Goal: Task Accomplishment & Management: Complete application form

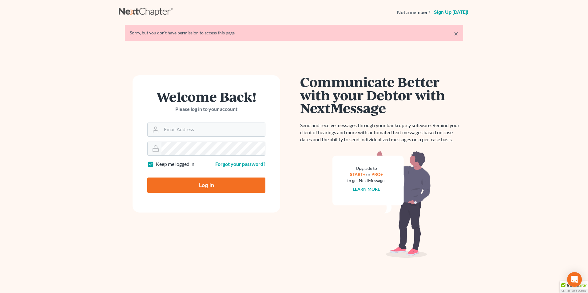
type input "[EMAIL_ADDRESS][DOMAIN_NAME]"
click at [218, 188] on input "Log In" at bounding box center [206, 185] width 118 height 15
type input "Thinking..."
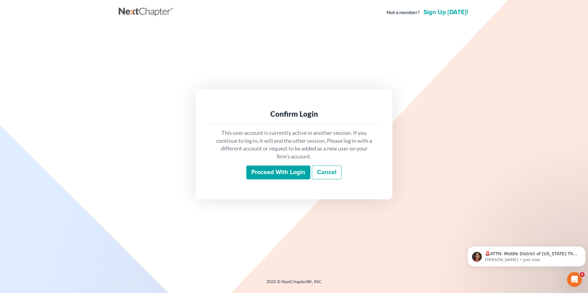
click at [284, 173] on input "Proceed with login" at bounding box center [278, 173] width 64 height 14
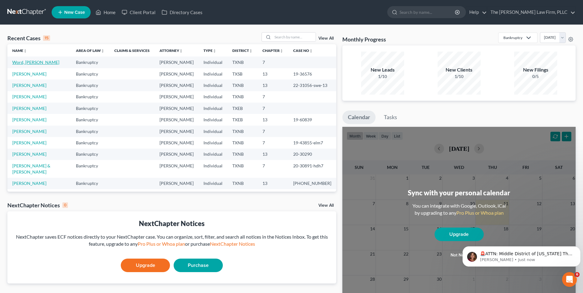
click at [37, 62] on link "Word, [PERSON_NAME]" at bounding box center [35, 62] width 47 height 5
select select "4"
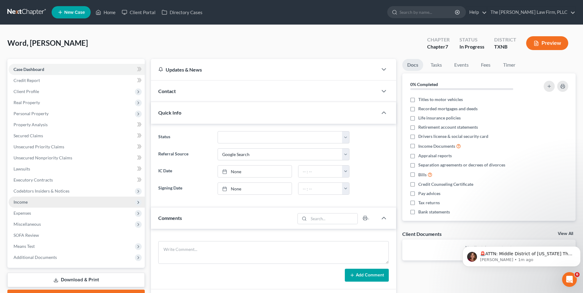
click at [31, 203] on span "Income" at bounding box center [77, 202] width 136 height 11
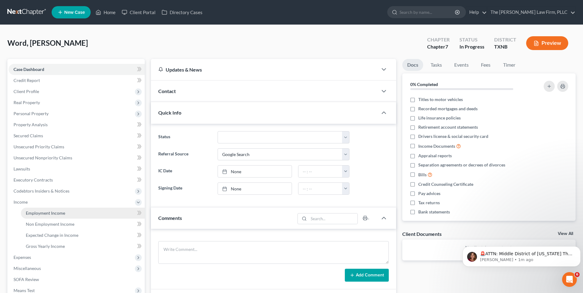
click at [44, 214] on span "Employment Income" at bounding box center [45, 213] width 39 height 5
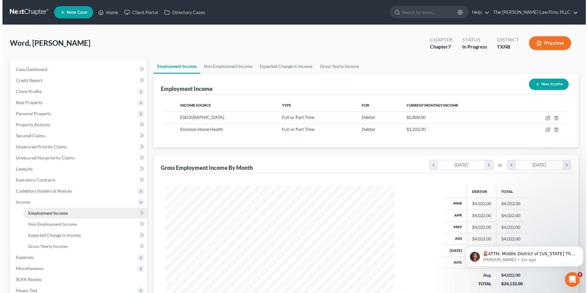
scroll to position [114, 240]
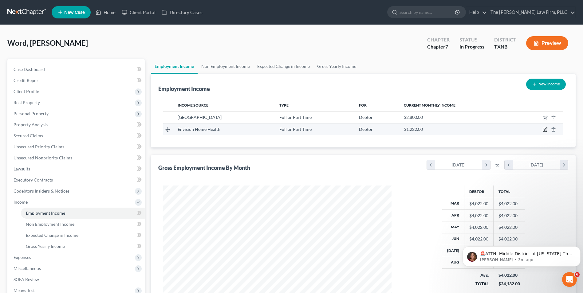
click at [544, 131] on icon "button" at bounding box center [545, 129] width 5 height 5
select select "0"
select select "45"
select select "1"
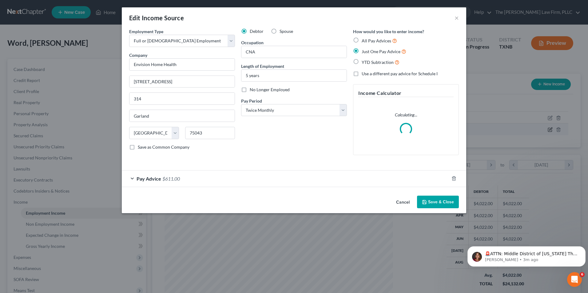
scroll to position [115, 243]
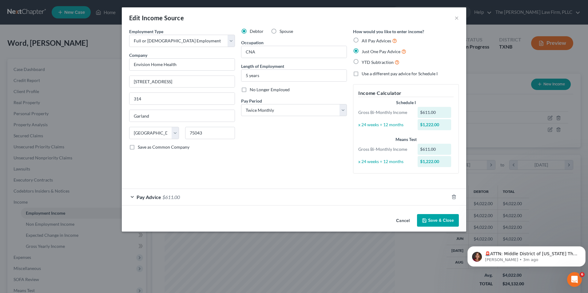
click at [135, 198] on div "Pay Advice $611.00" at bounding box center [285, 197] width 327 height 16
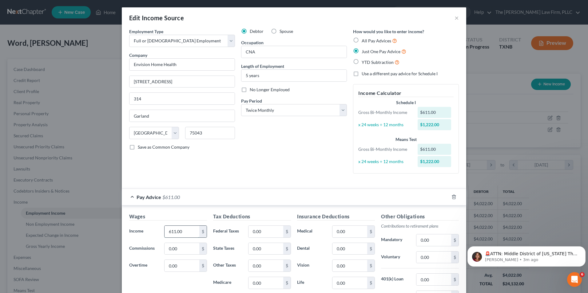
click at [173, 232] on input "611.00" at bounding box center [181, 232] width 35 height 12
type input "678.40"
click at [259, 231] on input "0.00" at bounding box center [265, 232] width 35 height 12
type input "10.15"
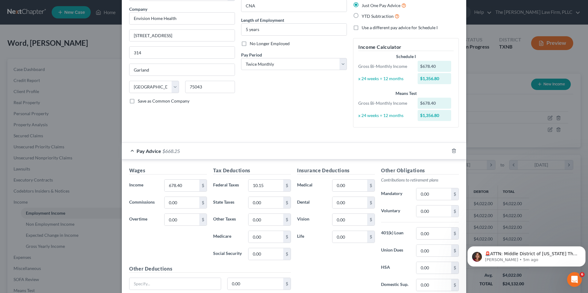
scroll to position [54, 0]
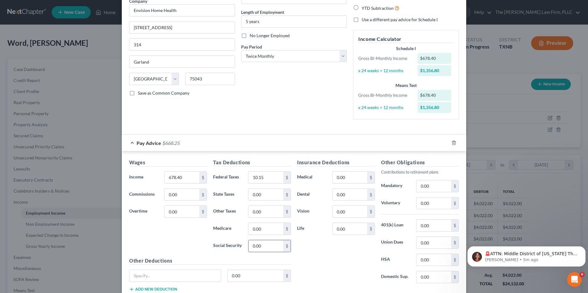
click at [251, 248] on input "0.00" at bounding box center [265, 246] width 35 height 12
type input "42.06"
click at [251, 229] on input "0.00" at bounding box center [265, 229] width 35 height 12
type input "9.84"
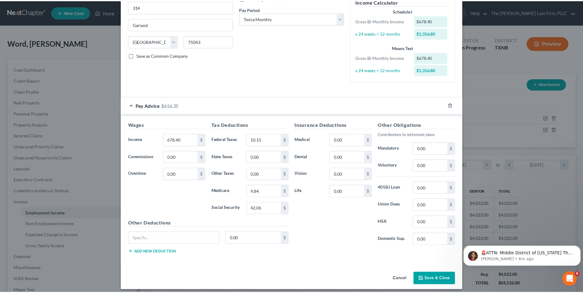
scroll to position [96, 0]
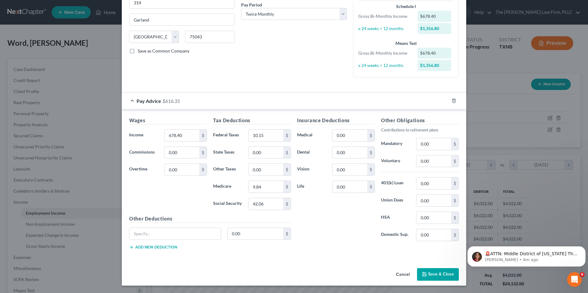
click at [431, 277] on button "Save & Close" at bounding box center [438, 274] width 42 height 13
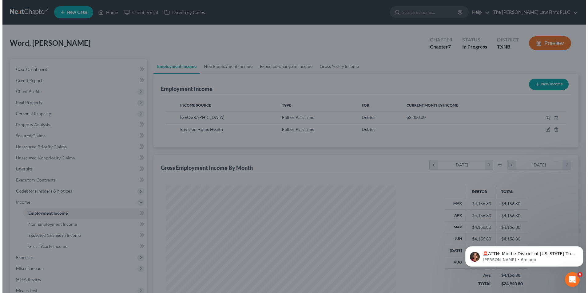
scroll to position [307268, 307142]
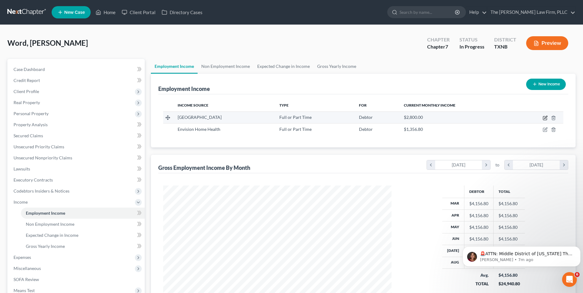
click at [545, 118] on icon "button" at bounding box center [545, 118] width 5 height 5
select select "0"
select select "45"
select select "1"
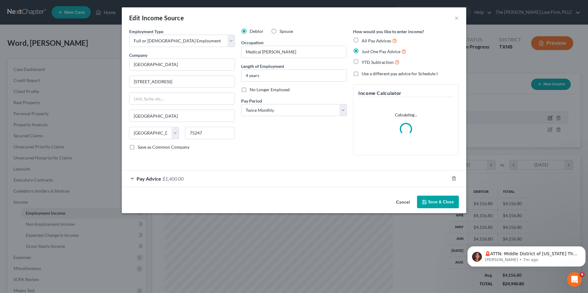
scroll to position [115, 243]
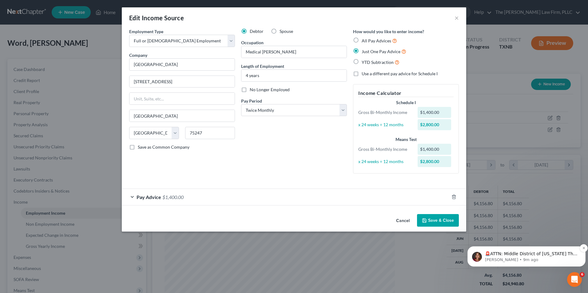
click at [559, 255] on p "🚨ATTN: Middle District of [US_STATE] The court has added a new Credit Counselin…" at bounding box center [531, 254] width 93 height 6
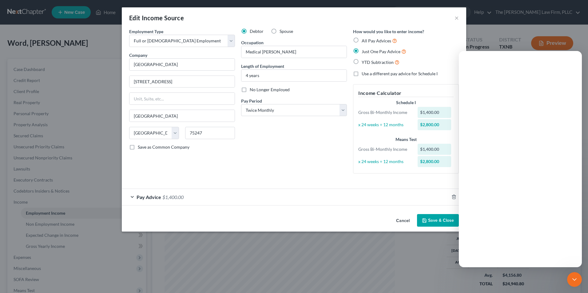
scroll to position [0, 0]
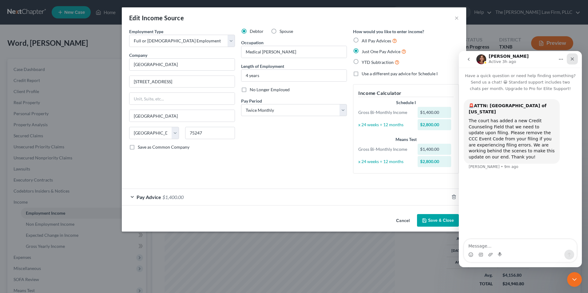
click at [571, 58] on icon "Close" at bounding box center [572, 59] width 5 height 5
